Goal: Task Accomplishment & Management: Manage account settings

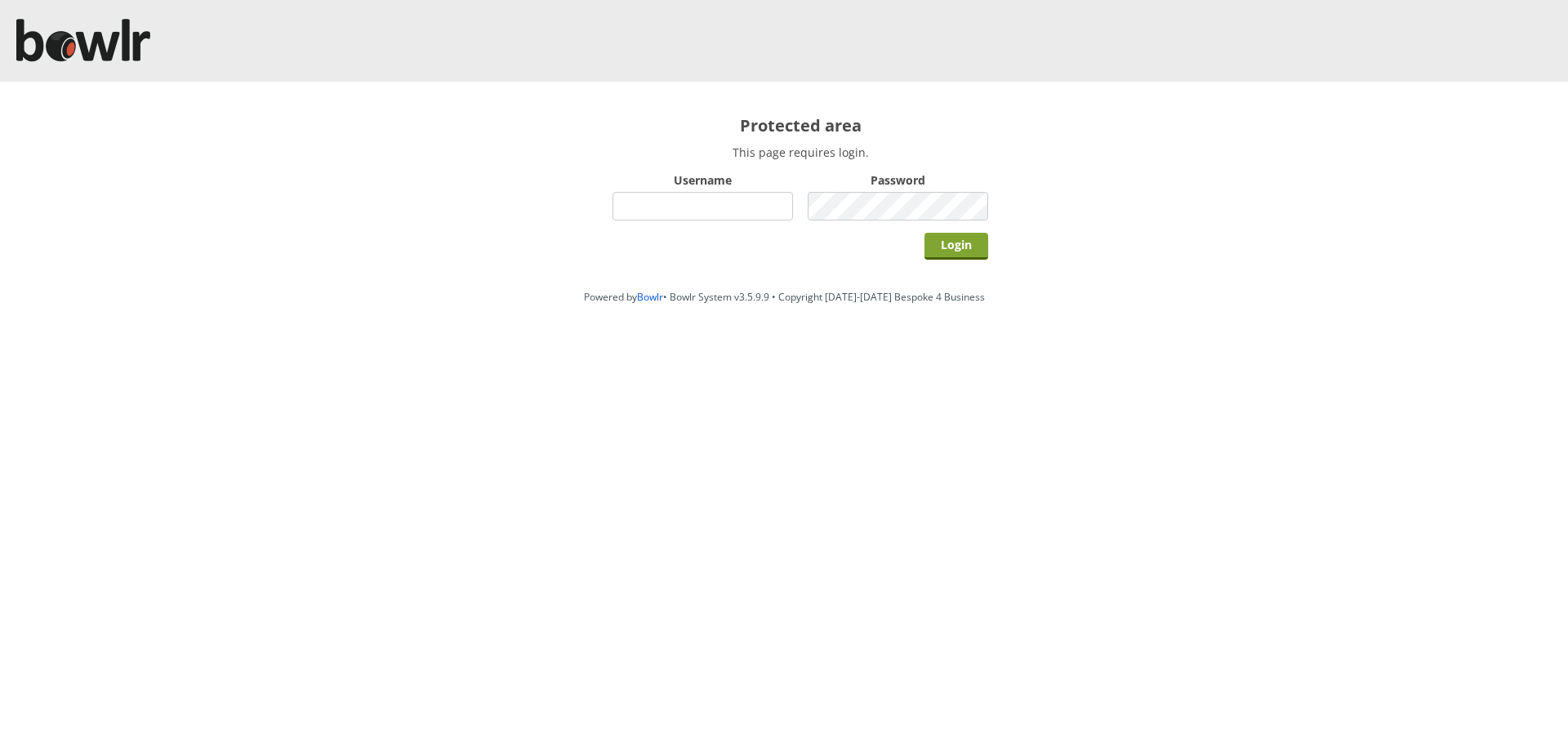
type input "hornseaindoorbowlsclub"
click at [947, 251] on input "Login" at bounding box center [956, 246] width 64 height 27
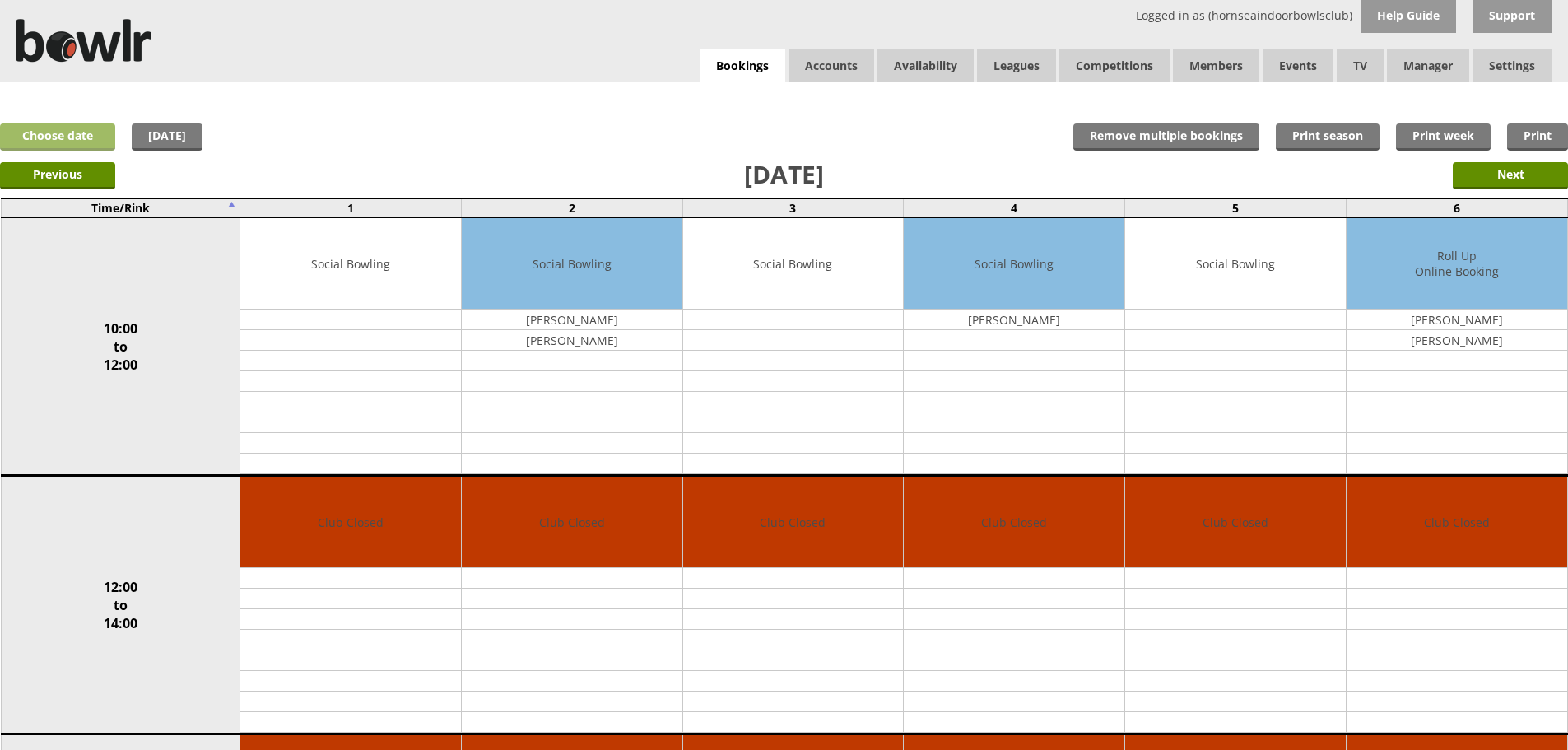
click at [97, 132] on link "Choose date" at bounding box center [57, 137] width 115 height 27
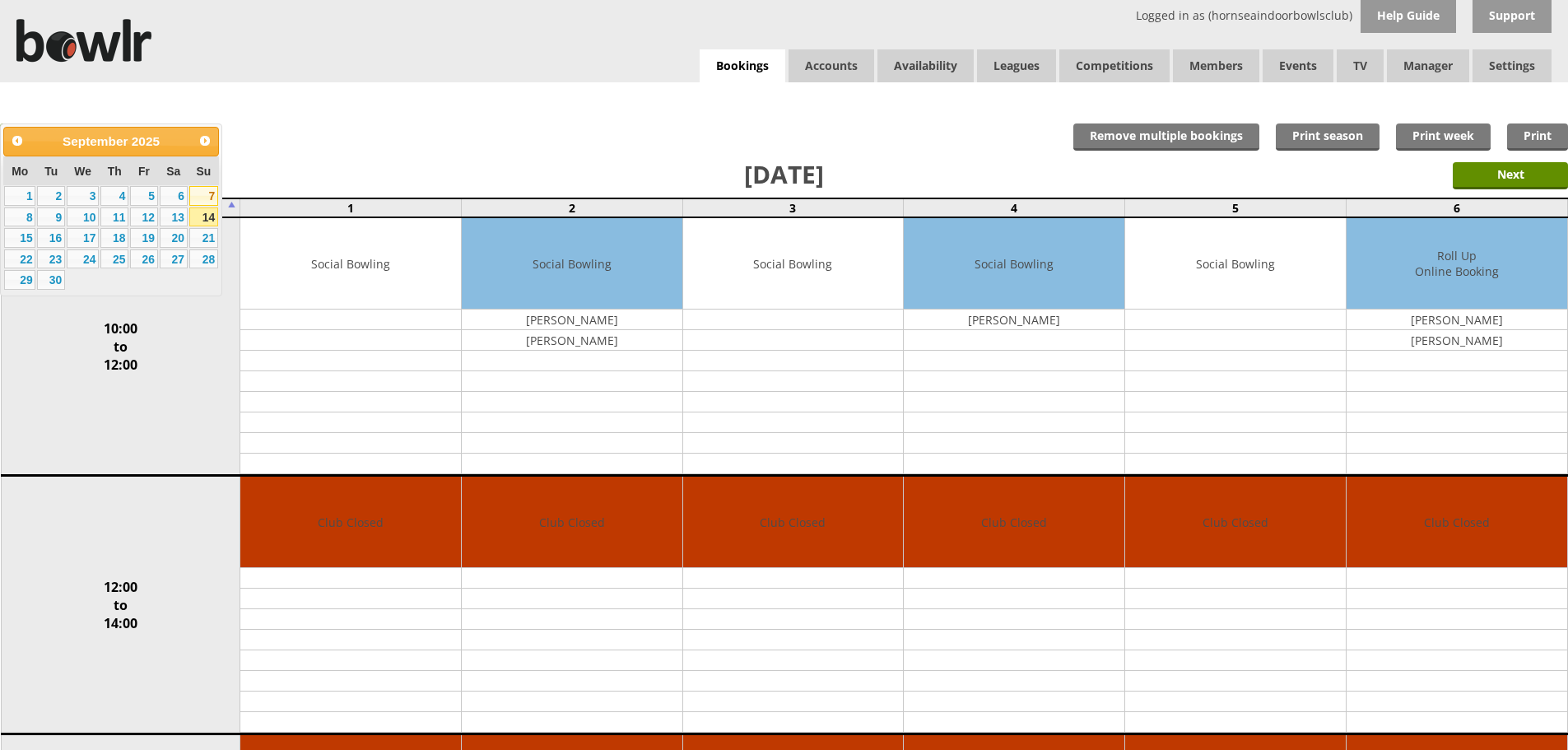
click at [199, 195] on link "7" at bounding box center [204, 195] width 29 height 20
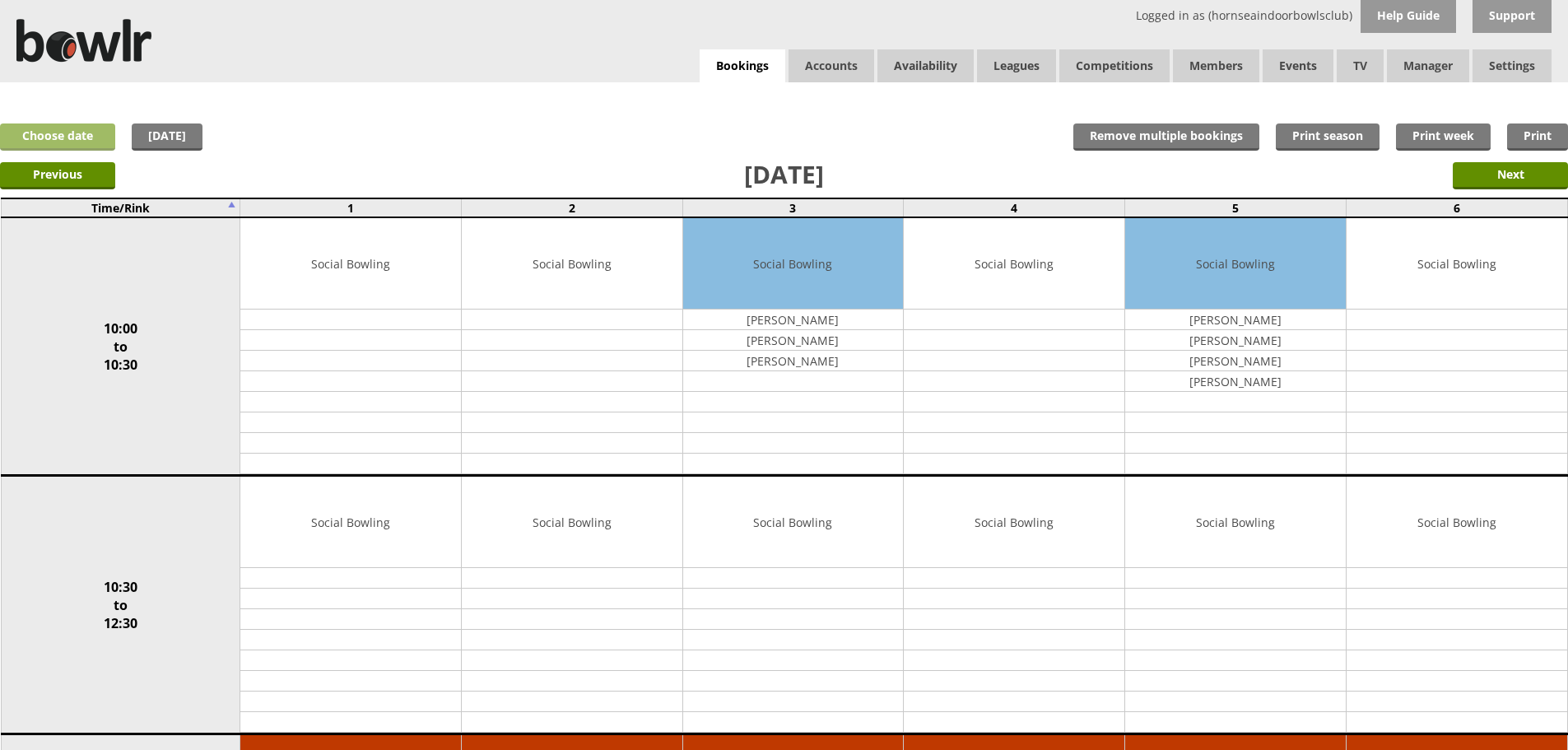
click at [109, 142] on link "Choose date" at bounding box center [57, 137] width 115 height 27
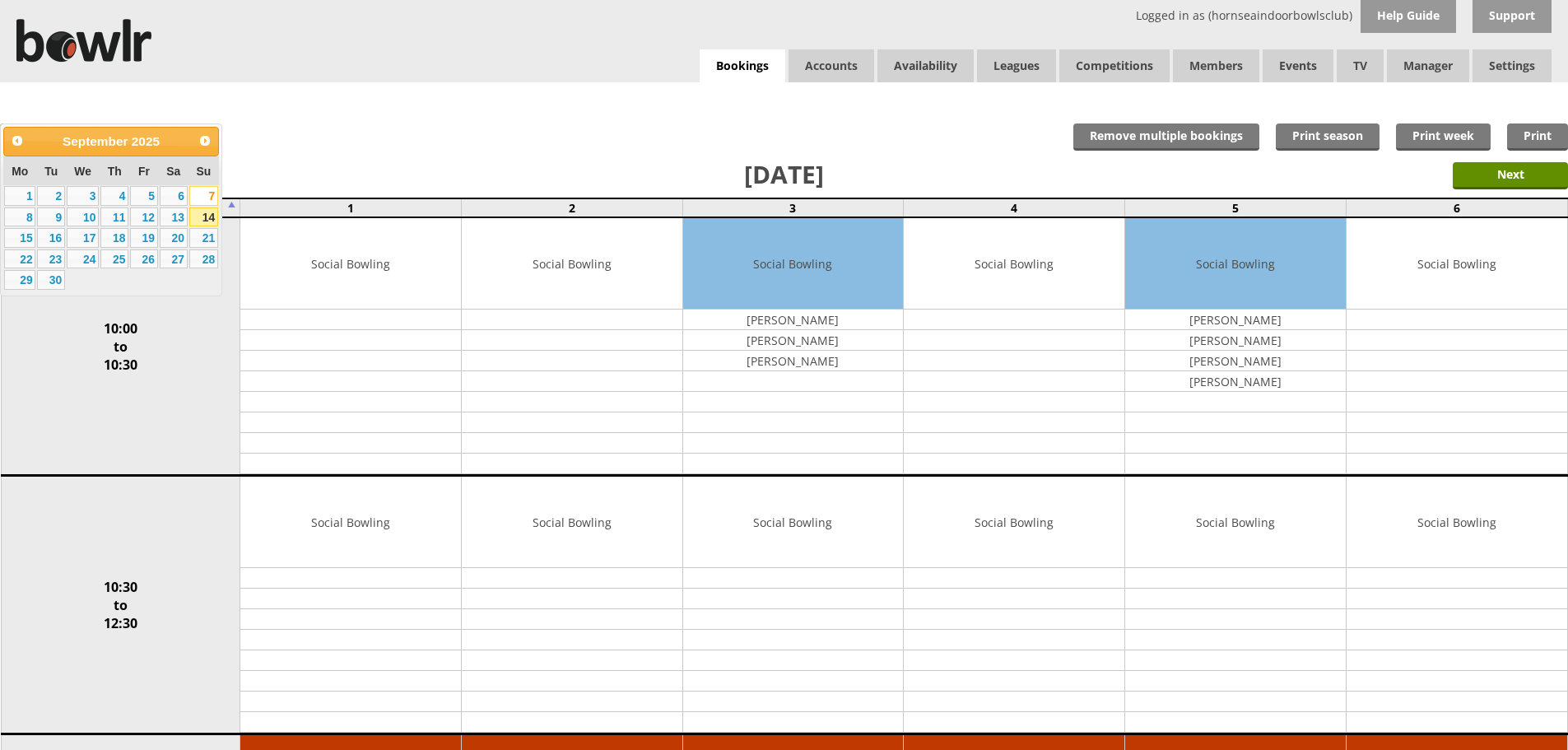
click at [205, 220] on link "14" at bounding box center [204, 216] width 29 height 20
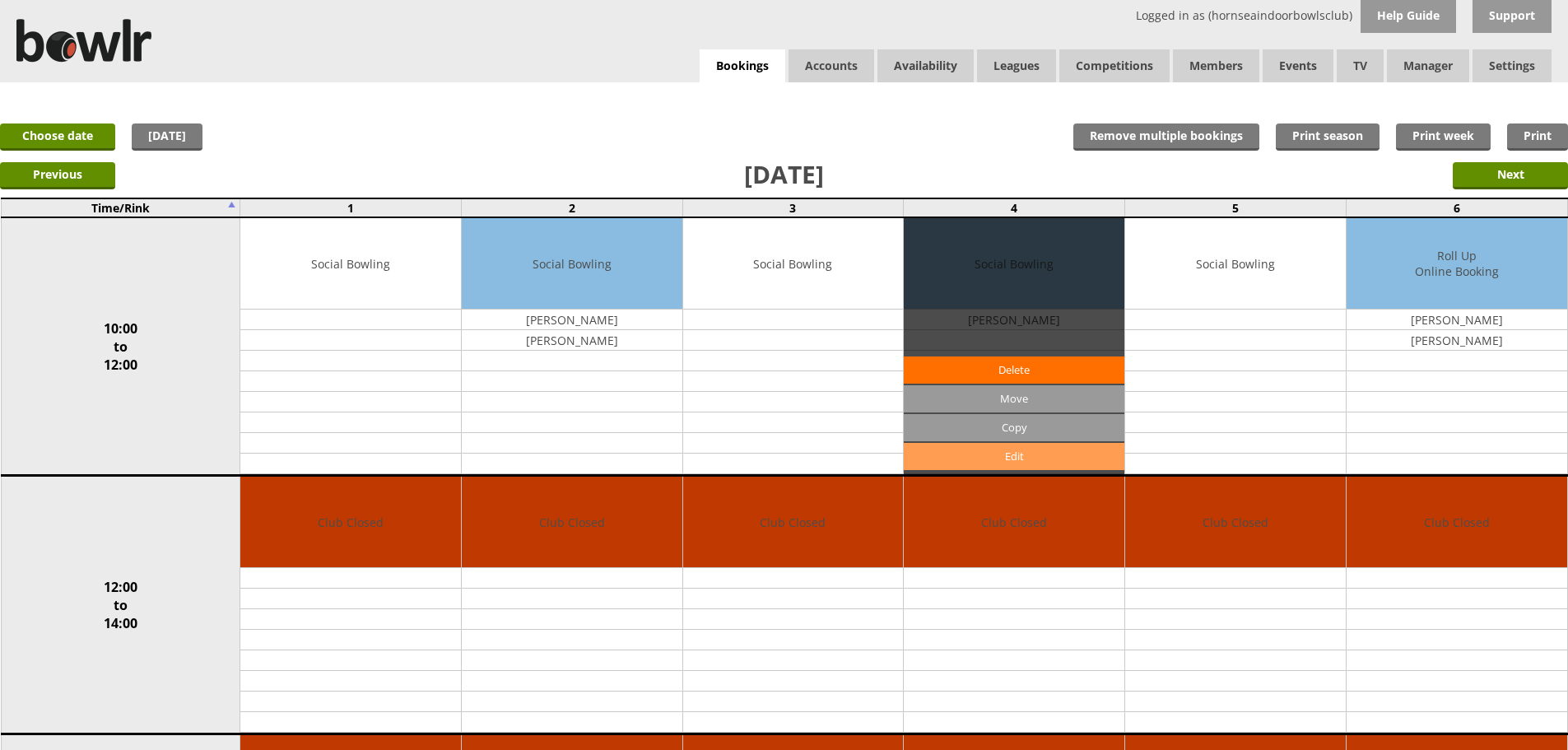
click at [1075, 453] on link "Edit" at bounding box center [1013, 456] width 220 height 27
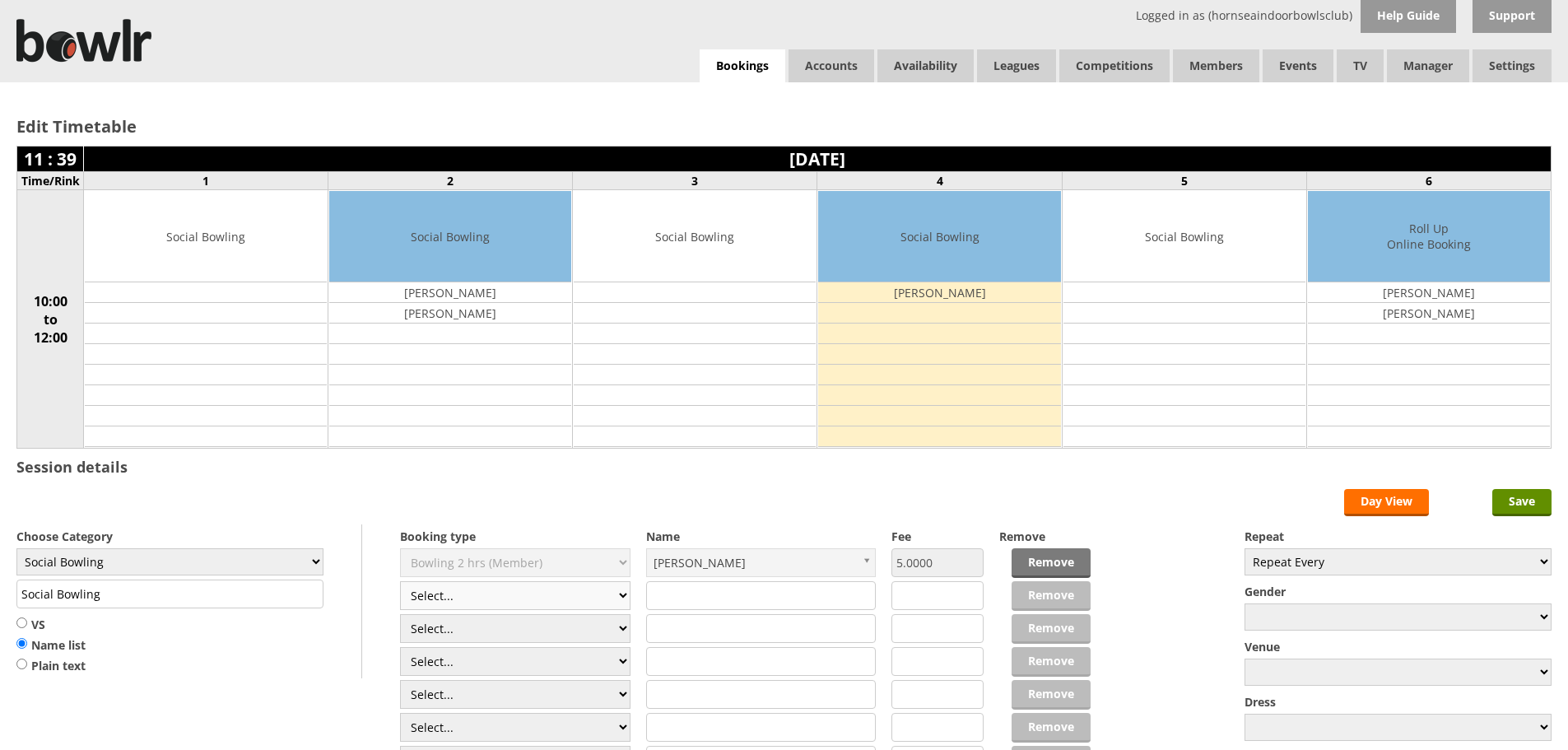
click at [576, 598] on select "Select... Club Competition (Member) Club Competition (Visitor) National (Member…" at bounding box center [515, 596] width 231 height 29
select select "1_50"
click at [400, 581] on select "Select... Club Competition (Member) Club Competition (Visitor) National (Member…" at bounding box center [515, 596] width 231 height 29
type input "5.0000"
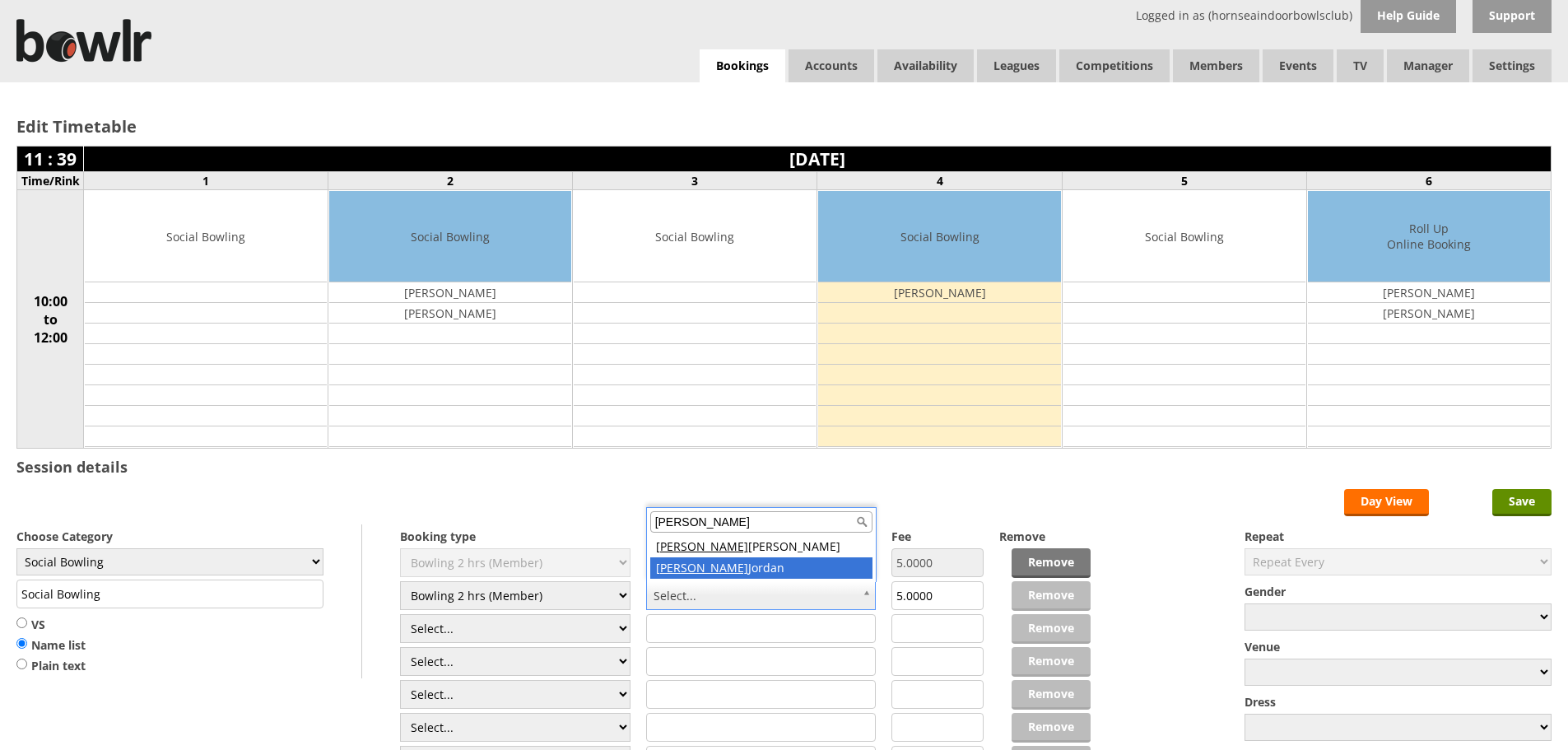
type input "Garry"
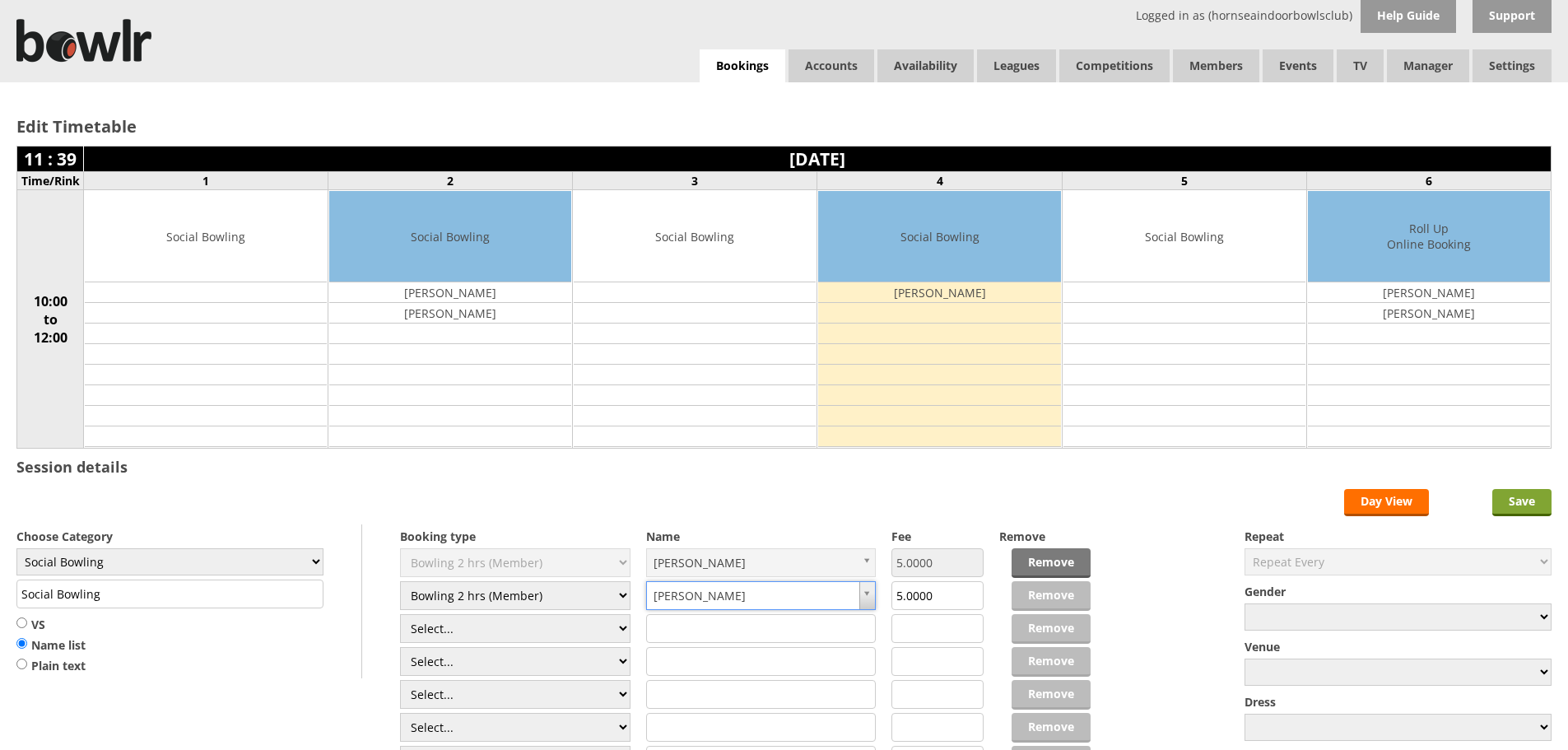
click at [1521, 508] on input "Save" at bounding box center [1522, 502] width 59 height 27
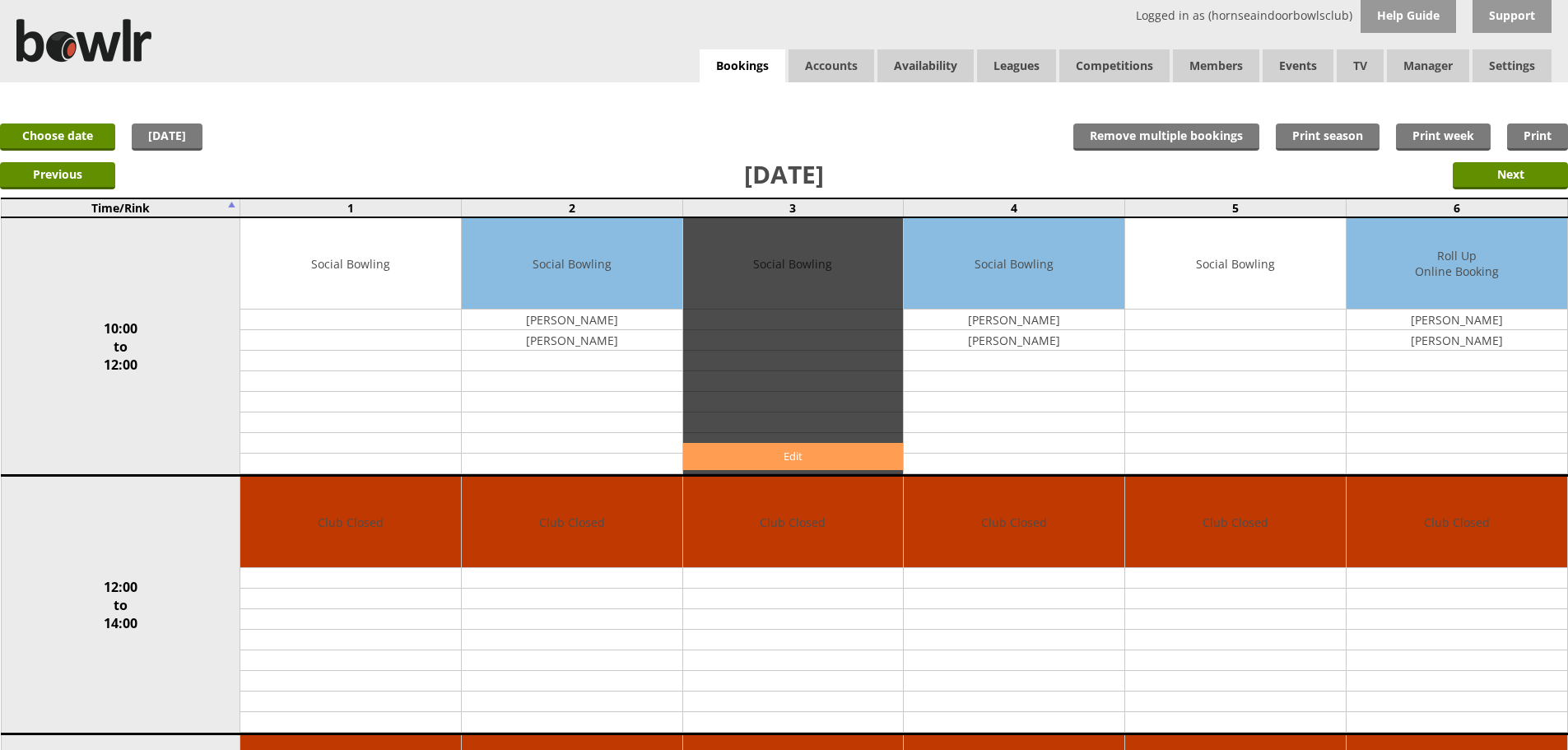
click at [833, 457] on link "Edit" at bounding box center [793, 456] width 220 height 27
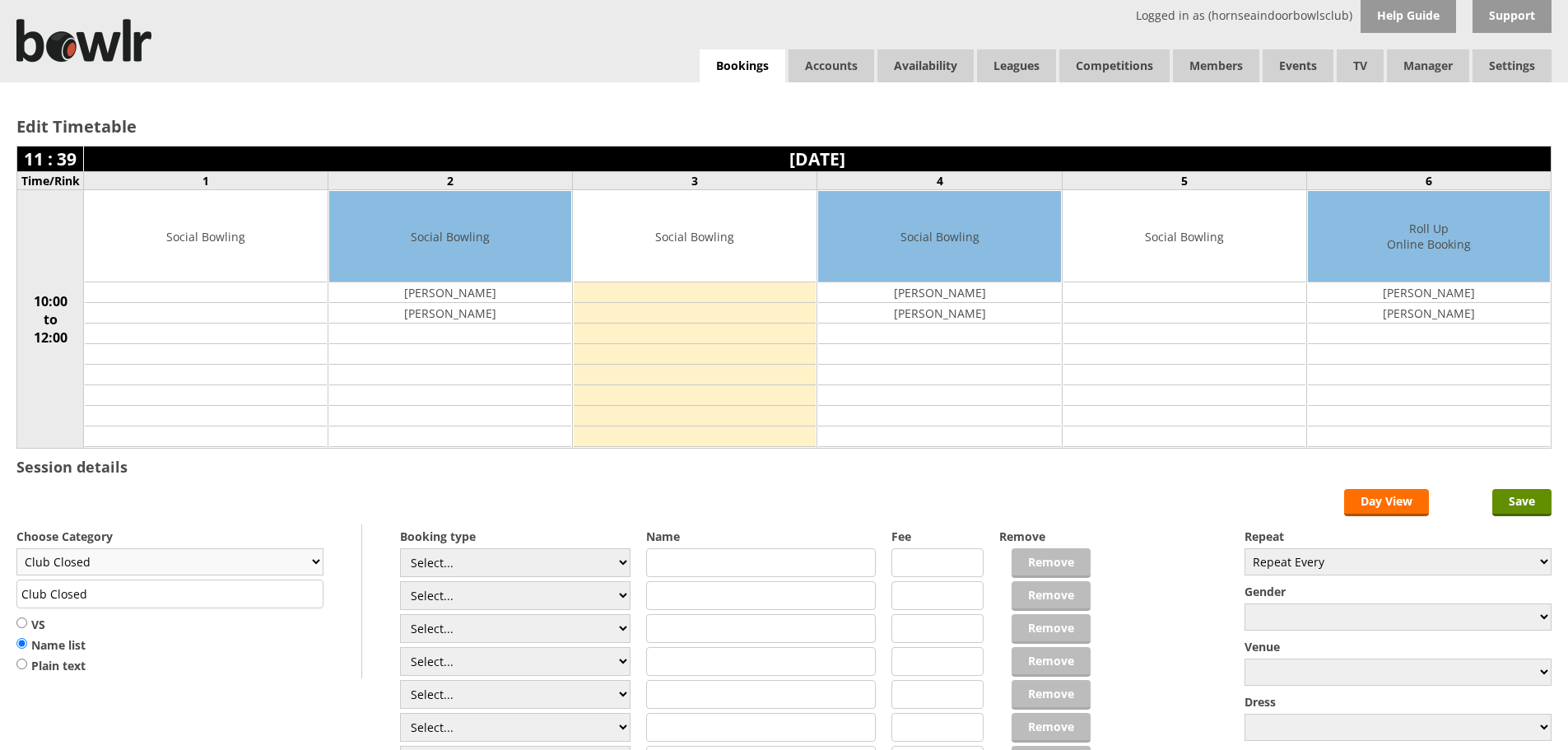
click at [307, 566] on select "Club Closed Singles League Triples League Pairs League Friendly Social Bowling …" at bounding box center [170, 561] width 307 height 27
select select "132"
click at [16, 548] on select "Club Closed Singles League Triples League Pairs League Friendly Social Bowling …" at bounding box center [170, 561] width 307 height 27
type input "Social Bowling"
click at [521, 563] on select "Select... Club Competition (Member) Club Competition (Visitor) National (Member…" at bounding box center [515, 562] width 231 height 29
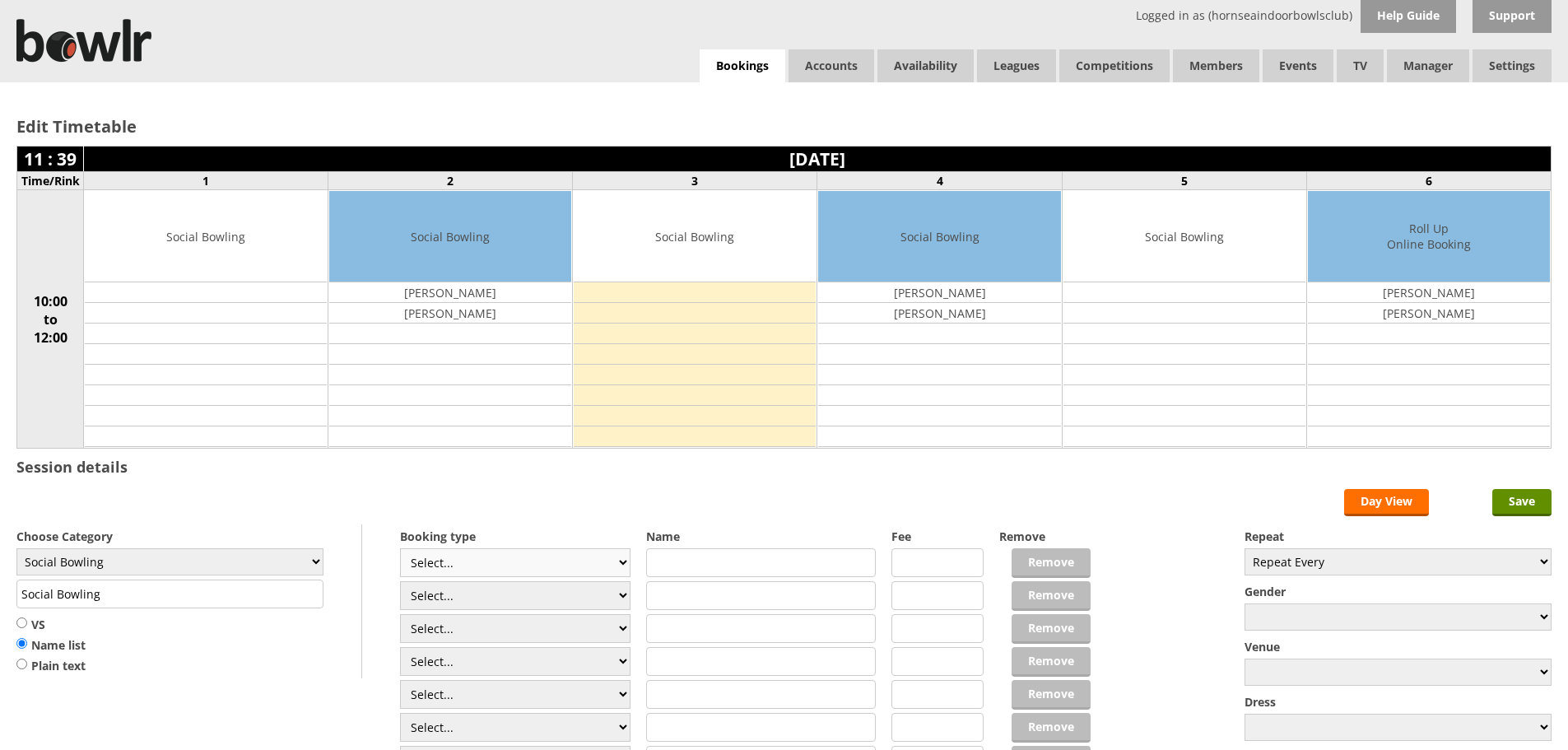
select select "1_54"
click at [400, 548] on select "Select... Club Competition (Member) Club Competition (Visitor) National (Member…" at bounding box center [515, 562] width 231 height 29
type input "3.0000"
click at [515, 587] on select "Select... Club Competition (Member) Club Competition (Visitor) National (Member…" at bounding box center [515, 596] width 231 height 29
select select "1_54"
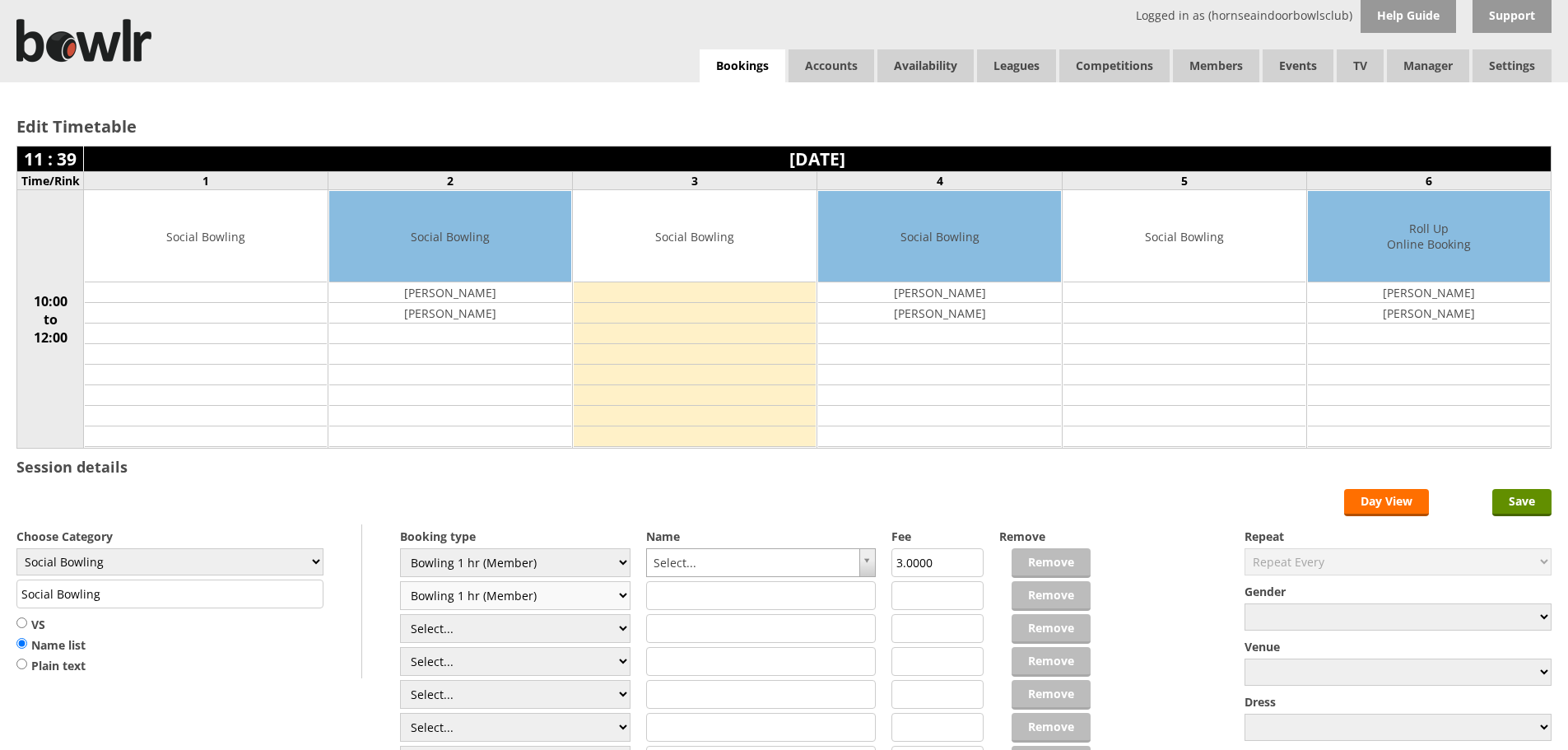
click at [400, 581] on select "Select... Club Competition (Member) Club Competition (Visitor) National (Member…" at bounding box center [515, 596] width 231 height 29
type input "3.0000"
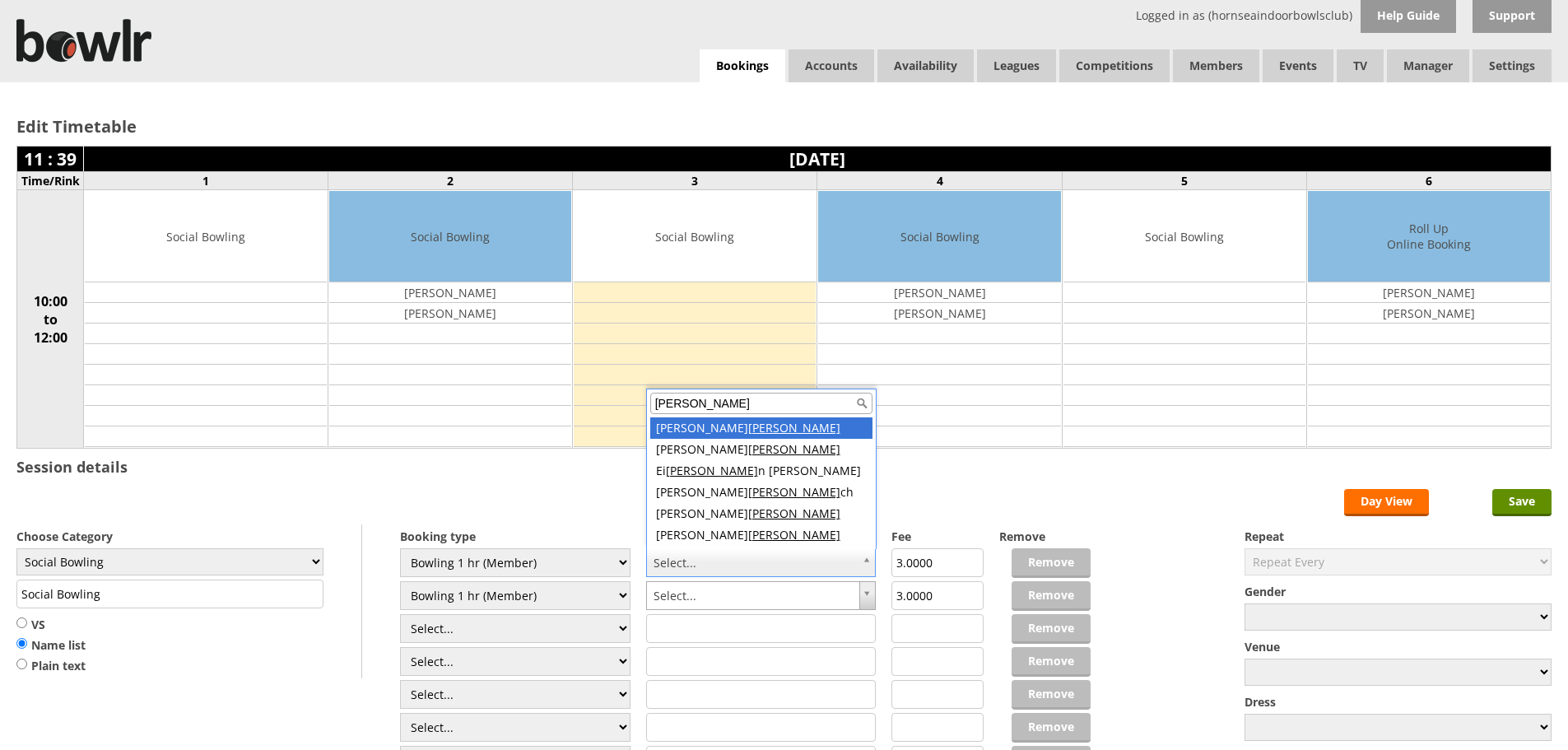
type input "lee"
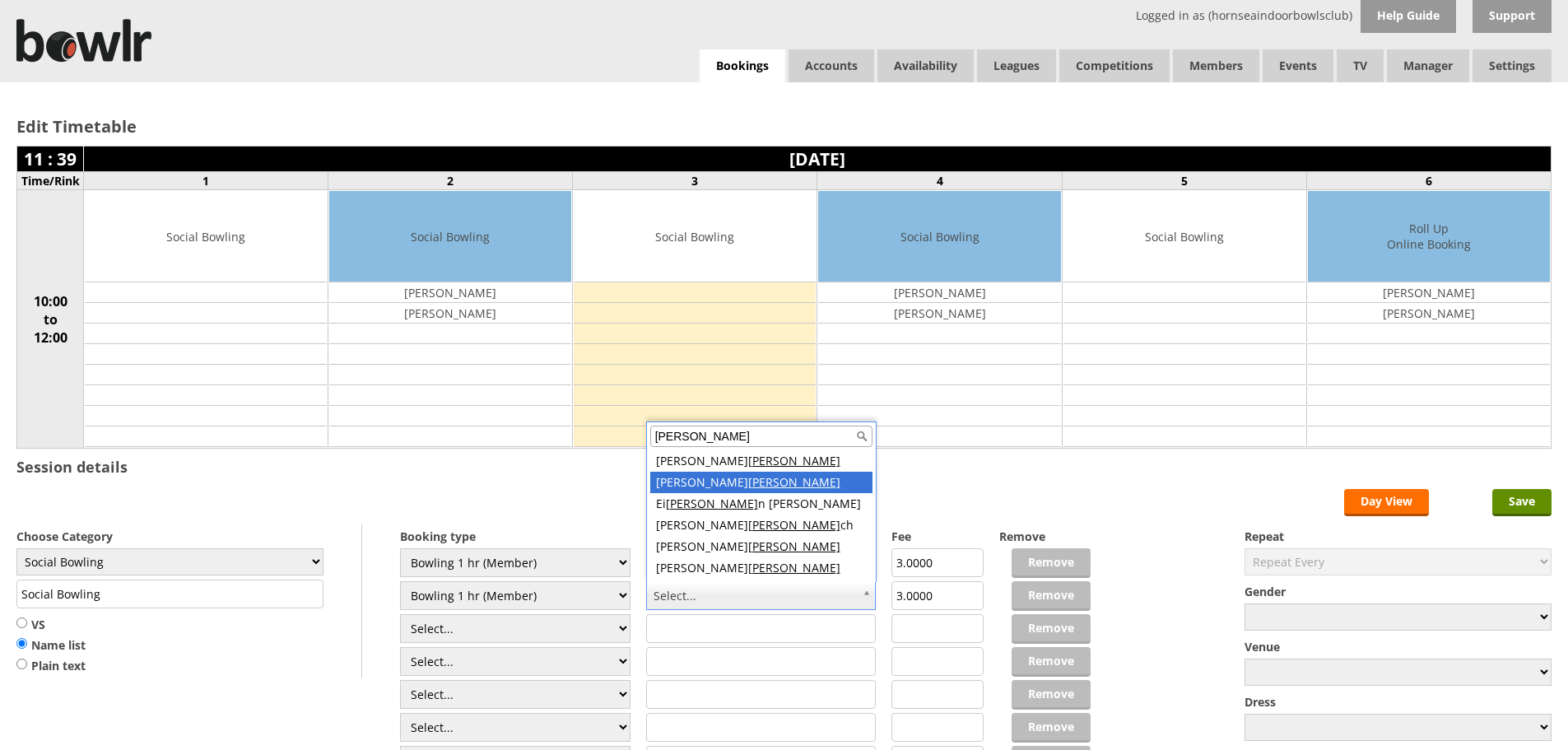
type input "lee"
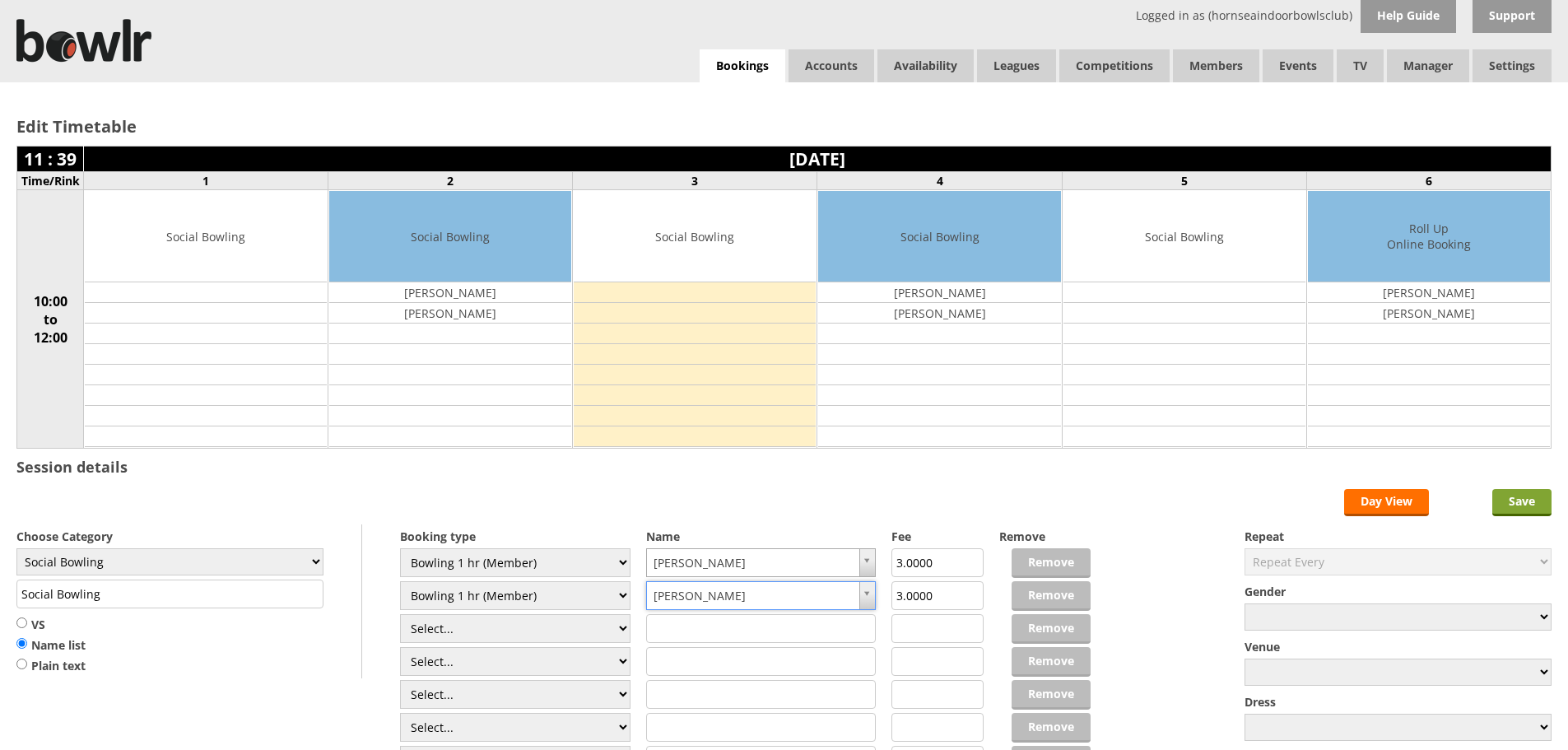
click at [1509, 501] on input "Save" at bounding box center [1522, 502] width 59 height 27
